Goal: Navigation & Orientation: Find specific page/section

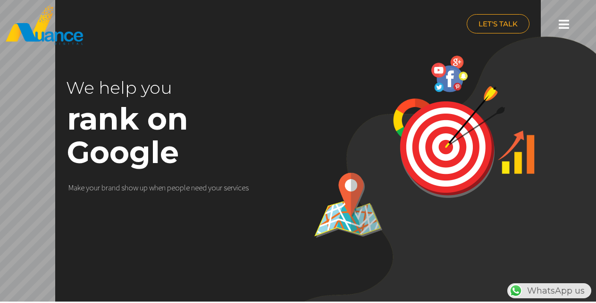
click at [563, 24] on icon at bounding box center [564, 24] width 10 height 12
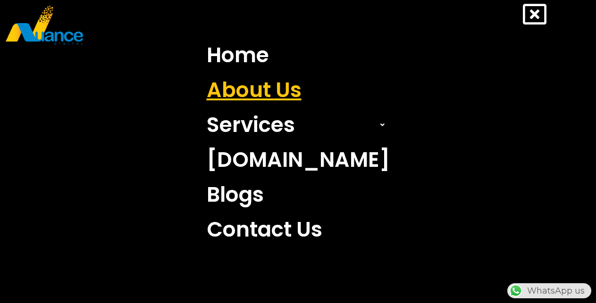
click at [262, 90] on link "About Us" at bounding box center [298, 90] width 197 height 35
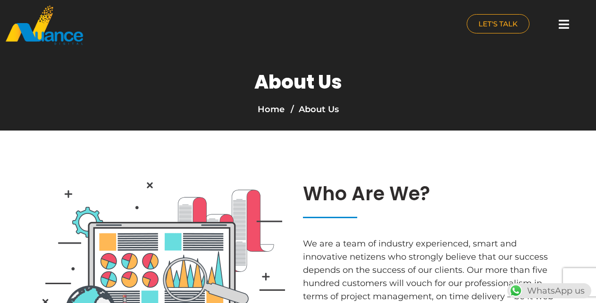
click at [564, 17] on div at bounding box center [563, 24] width 19 height 21
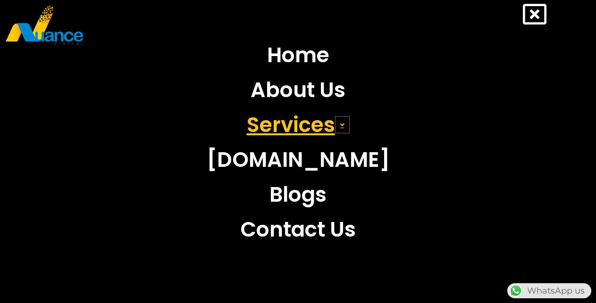
click at [340, 124] on icon at bounding box center [342, 125] width 4 height 7
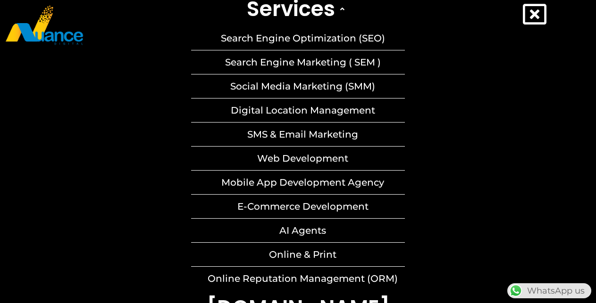
scroll to position [125, 0]
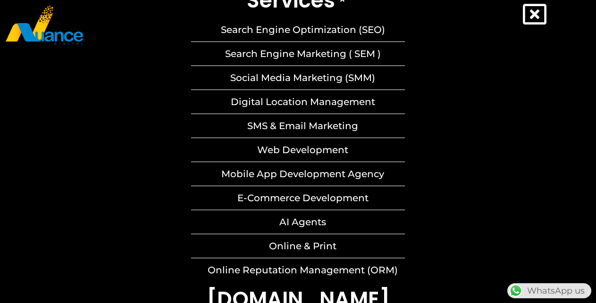
click at [304, 53] on link "Search Engine Marketing ( SEM )" at bounding box center [298, 54] width 214 height 24
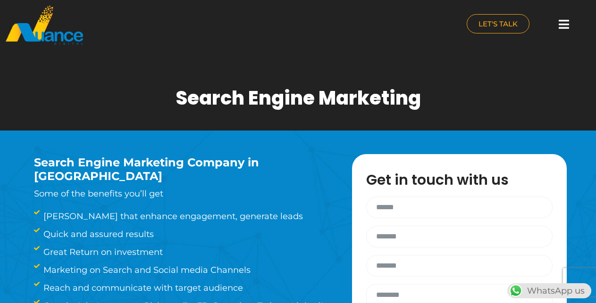
click at [563, 25] on icon at bounding box center [564, 24] width 10 height 12
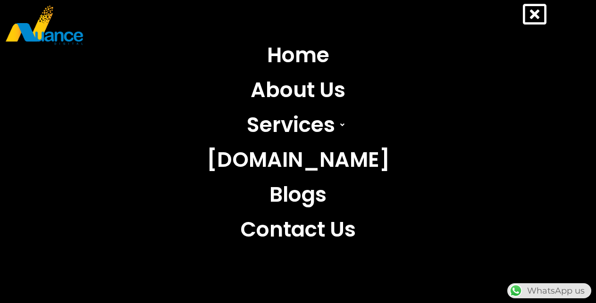
click at [533, 15] on icon at bounding box center [535, 14] width 24 height 24
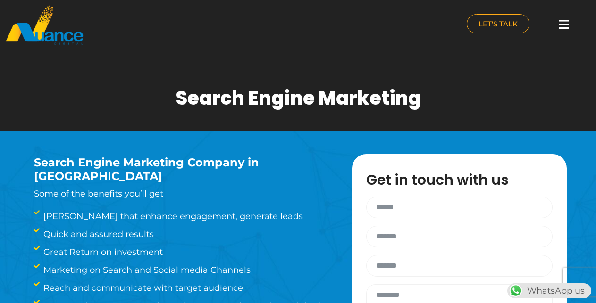
click at [561, 25] on icon at bounding box center [564, 24] width 10 height 12
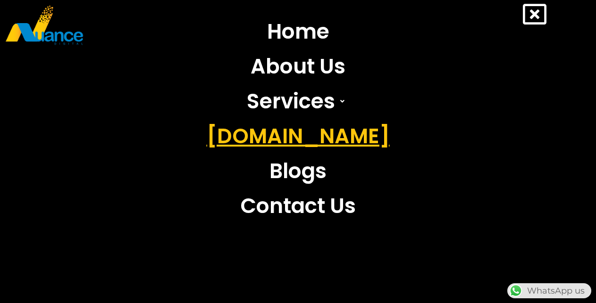
click at [300, 137] on link "[DOMAIN_NAME]" at bounding box center [298, 136] width 568 height 35
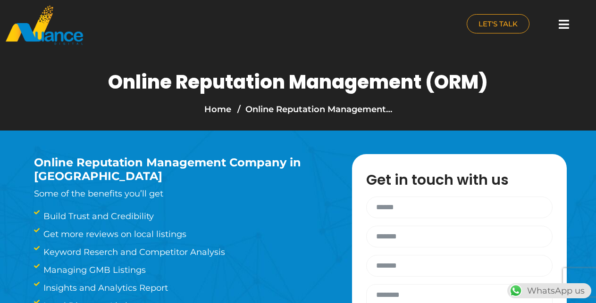
click at [564, 25] on icon at bounding box center [564, 24] width 10 height 12
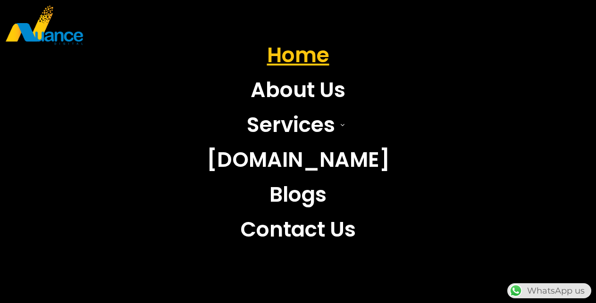
click at [307, 54] on link "Home" at bounding box center [298, 55] width 197 height 35
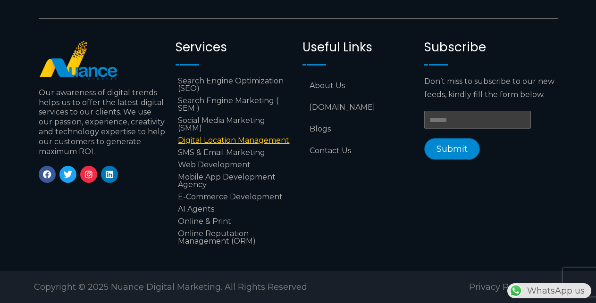
scroll to position [0, 248]
click at [219, 138] on link "Digital Location Management" at bounding box center [234, 140] width 117 height 12
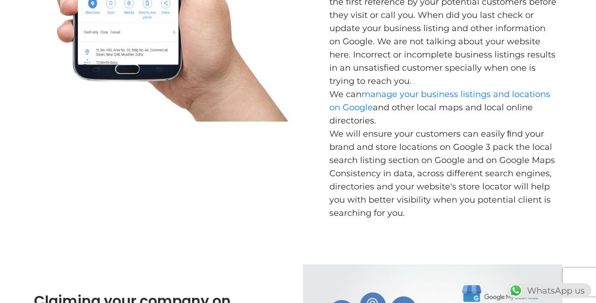
scroll to position [289, 0]
